Goal: Task Accomplishment & Management: Manage account settings

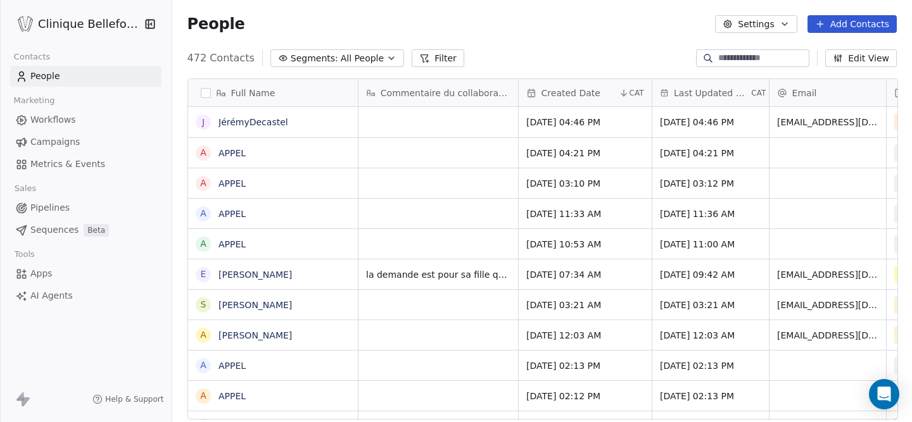
scroll to position [372, 741]
click at [405, 304] on div "grid" at bounding box center [438, 305] width 160 height 30
type textarea "**********"
click at [681, 310] on html "Clinique Bellefontaine Contacts People Marketing Workflows Campaigns Metrics & …" at bounding box center [456, 211] width 912 height 422
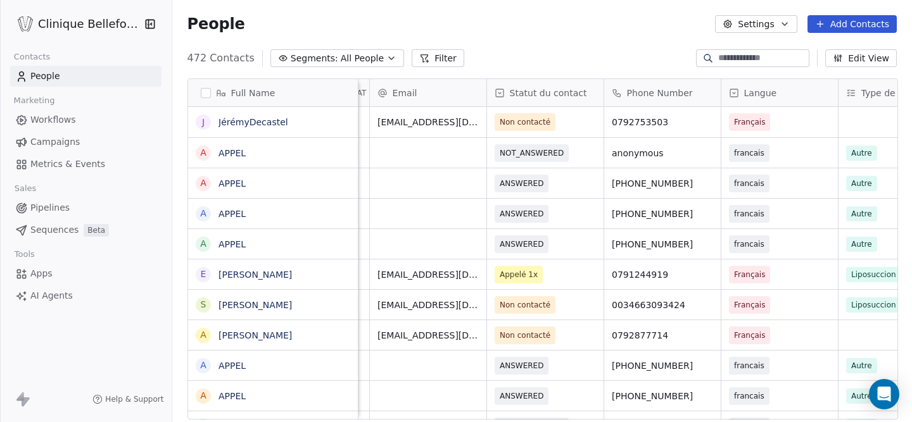
scroll to position [0, 400]
click at [557, 311] on span "Non contacté" at bounding box center [533, 305] width 77 height 18
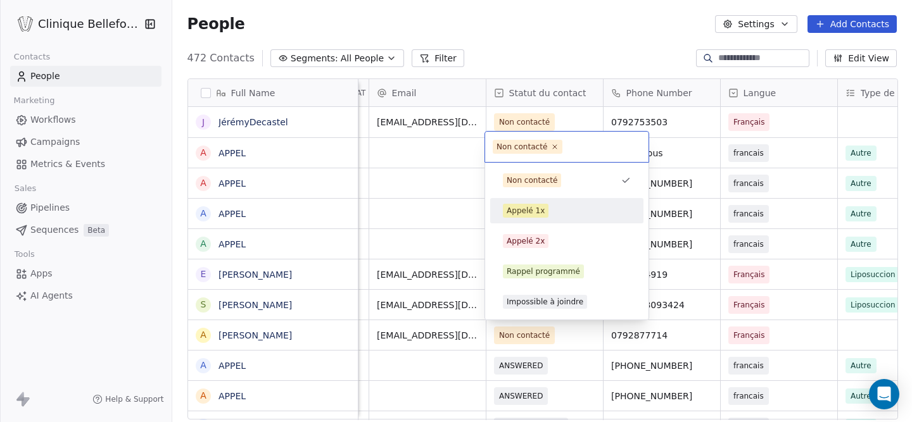
click at [531, 214] on div "Appelé 1x" at bounding box center [526, 210] width 38 height 11
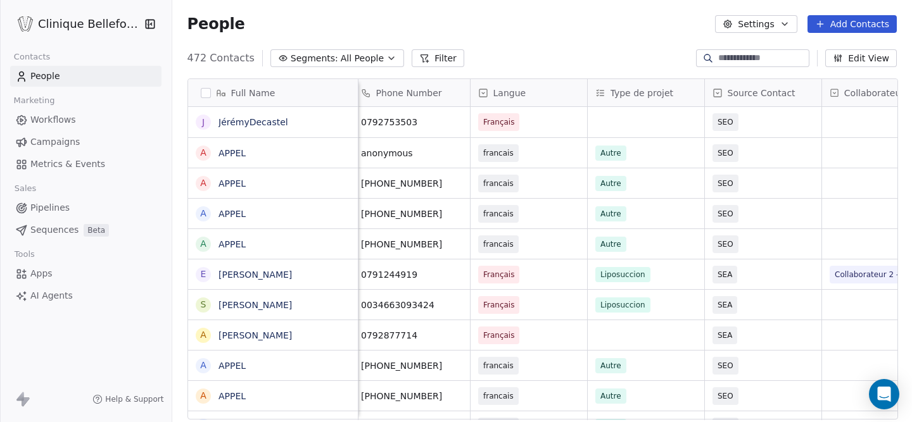
scroll to position [0, 733]
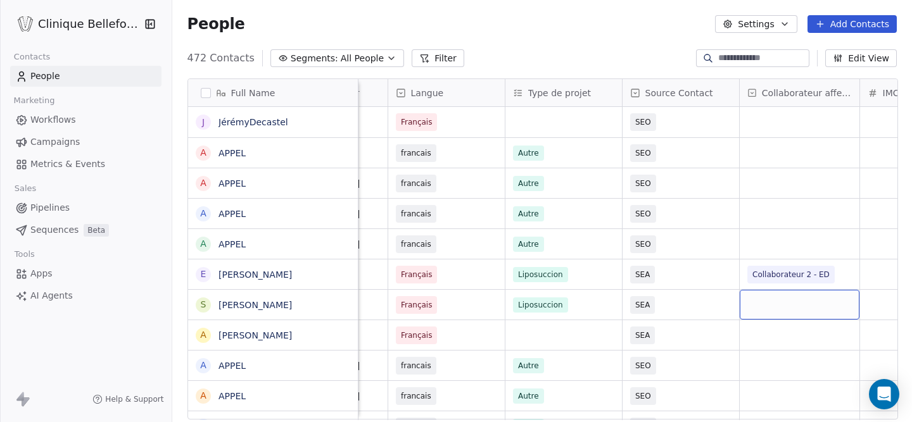
click at [783, 307] on div "grid" at bounding box center [800, 305] width 120 height 30
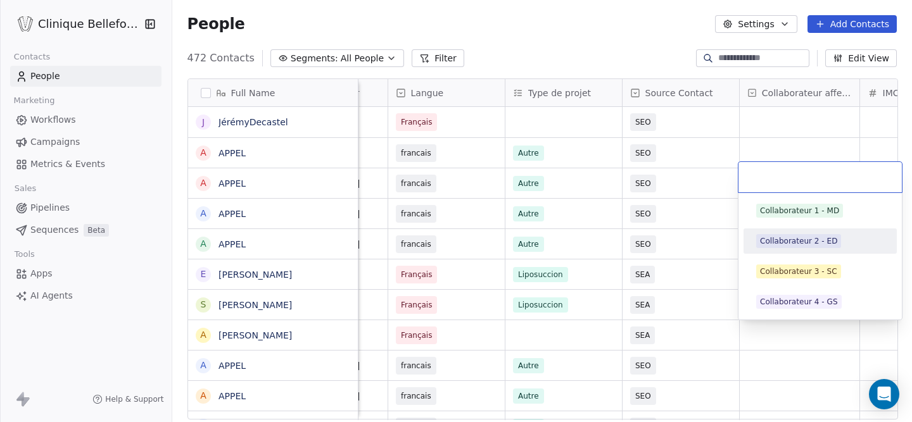
click at [807, 240] on div "Collaborateur 2 - ED" at bounding box center [798, 241] width 77 height 11
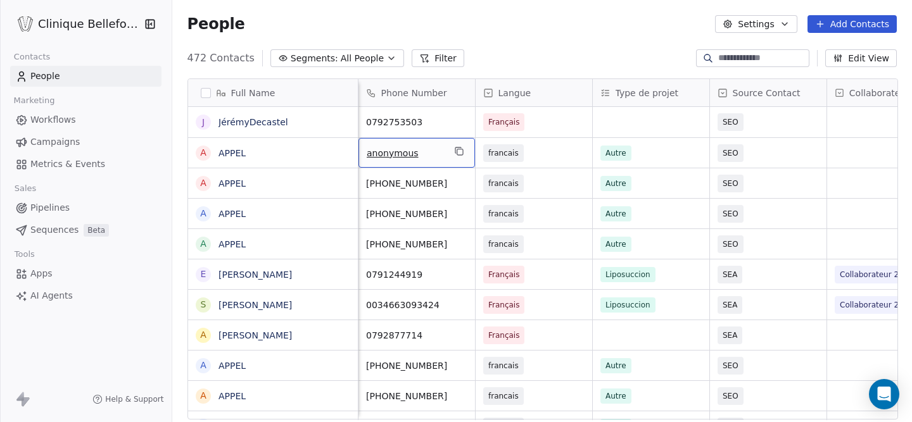
scroll to position [0, 0]
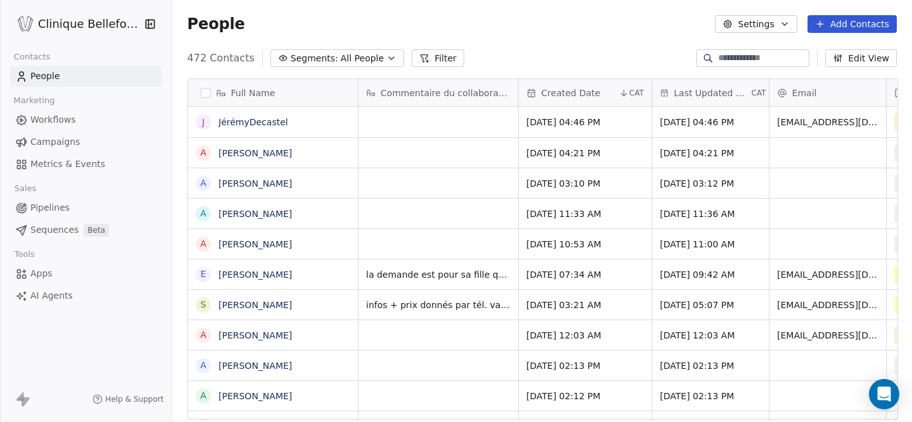
scroll to position [372, 741]
